Goal: Navigation & Orientation: Find specific page/section

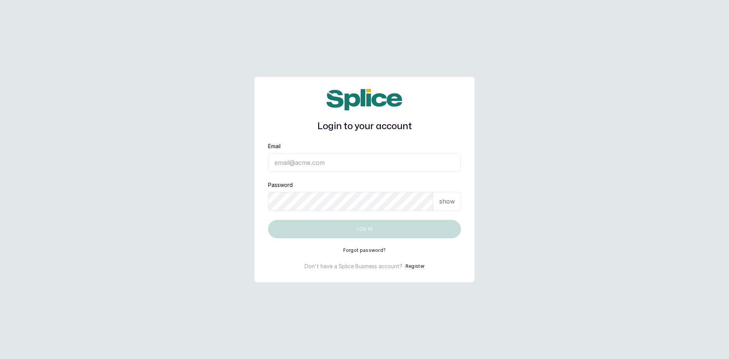
click at [292, 165] on input "Email" at bounding box center [364, 162] width 193 height 19
type input "sandraamanze012@gmail.com"
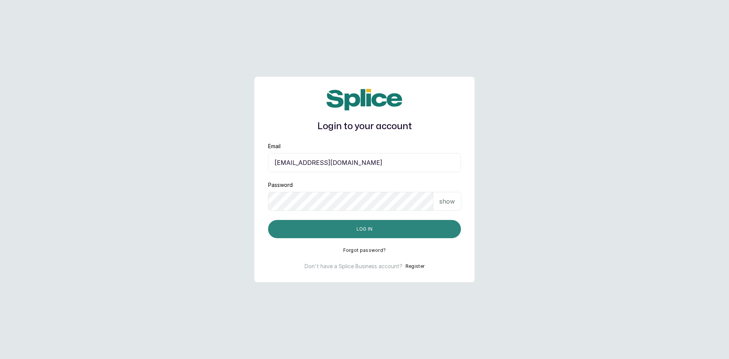
click at [339, 228] on button "Log in" at bounding box center [364, 229] width 193 height 18
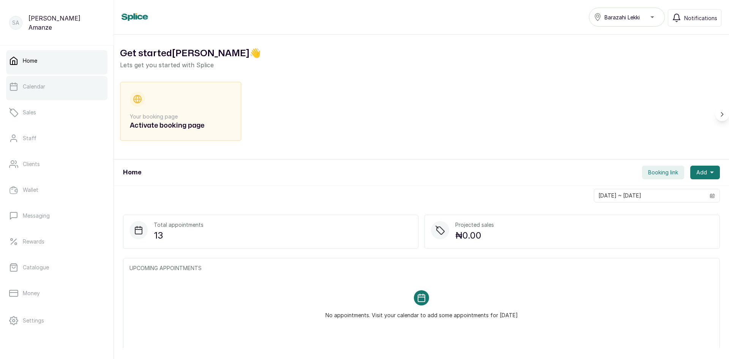
click at [26, 87] on p "Calendar" at bounding box center [34, 87] width 22 height 8
